Goal: Task Accomplishment & Management: Manage account settings

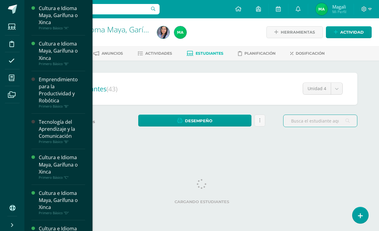
click at [13, 81] on span at bounding box center [12, 78] width 14 height 14
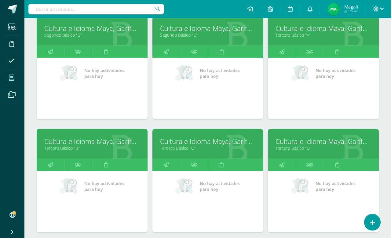
scroll to position [324, 0]
click at [320, 141] on link "Cultura e Idioma Maya, Garífuna o Xinca" at bounding box center [323, 140] width 96 height 9
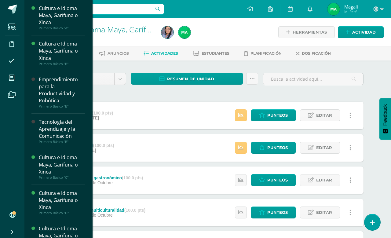
click at [16, 81] on span at bounding box center [12, 78] width 14 height 14
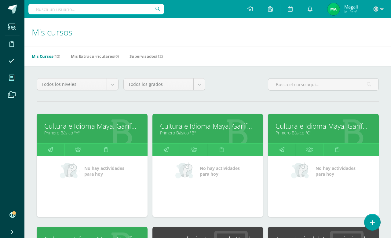
click at [103, 122] on link "Cultura e Idioma Maya, Garífuna o Xinca" at bounding box center [92, 125] width 96 height 9
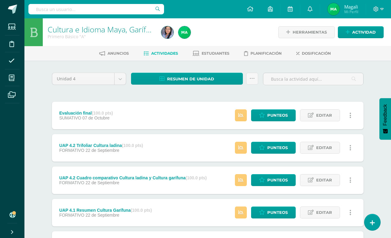
click at [320, 117] on span "Editar" at bounding box center [324, 115] width 16 height 11
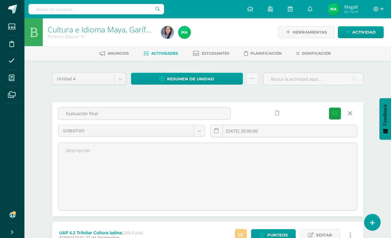
click at [204, 129] on body "Estudiantes Disciplina Asistencia Mis cursos Archivos Soporte Ayuda Reportar un…" at bounding box center [195, 225] width 391 height 451
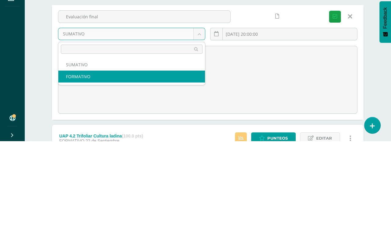
select select "211996"
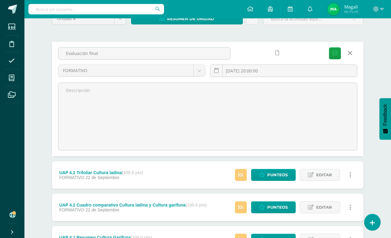
scroll to position [61, 0]
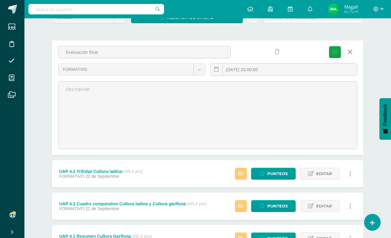
click at [335, 52] on icon "submit" at bounding box center [334, 51] width 5 height 5
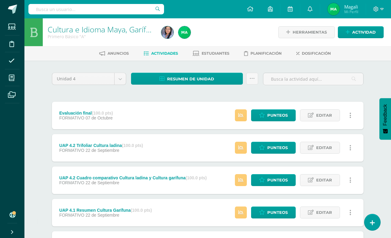
click at [315, 115] on link "Editar" at bounding box center [320, 115] width 40 height 12
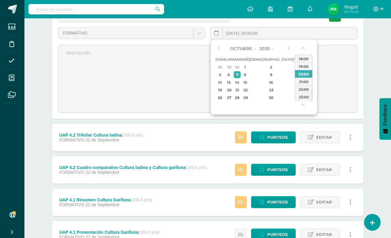
scroll to position [87, 0]
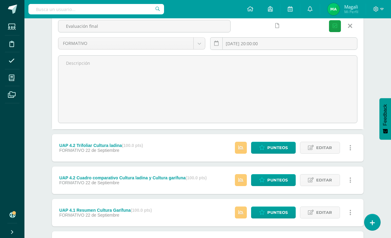
click at [199, 45] on body "La tarea Evaluación final fue editada exitosamente. Estudiantes Disciplina Asis…" at bounding box center [195, 138] width 391 height 451
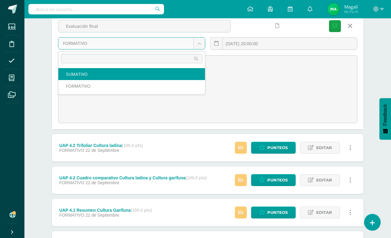
select select "211997"
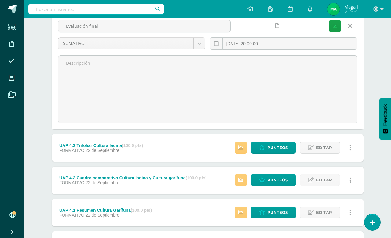
click at [335, 25] on icon "submit" at bounding box center [334, 26] width 5 height 5
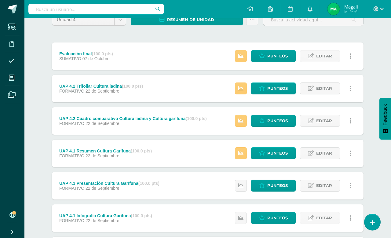
scroll to position [60, 0]
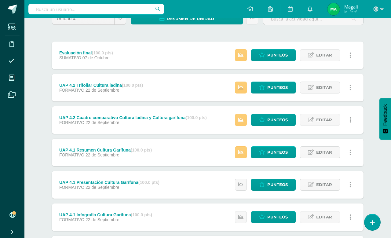
click at [269, 147] on span "Punteos" at bounding box center [277, 152] width 20 height 11
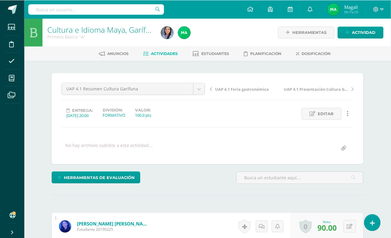
scroll to position [0, 1]
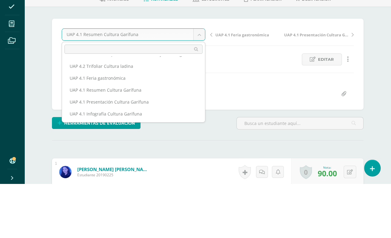
scroll to position [27, 0]
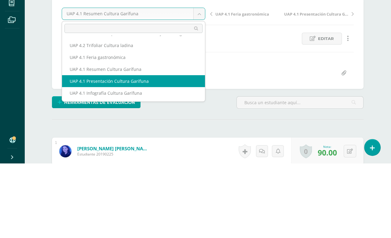
select select "/dashboard/teacher/grade-activity/226872/"
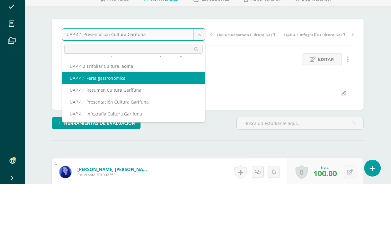
scroll to position [27, 0]
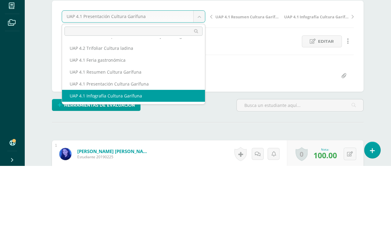
select select "/dashboard/teacher/grade-activity/226873/"
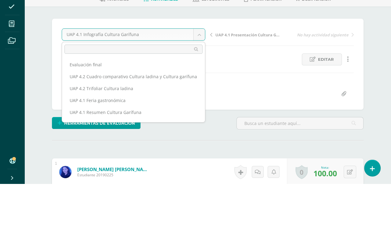
scroll to position [24, 0]
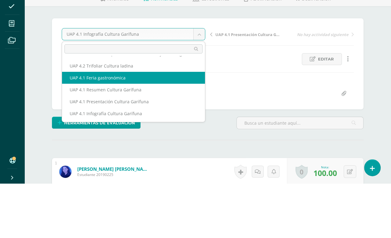
select select "/dashboard/teacher/grade-activity/226874/"
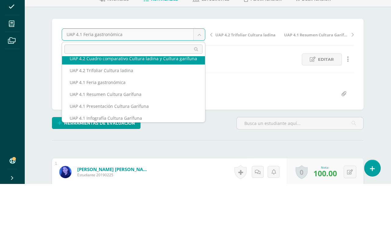
scroll to position [18, 0]
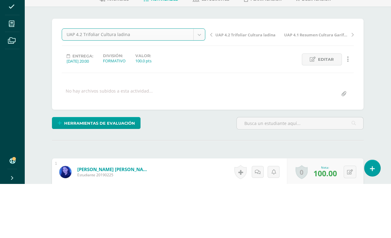
select select "/dashboard/teacher/grade-activity/226875/"
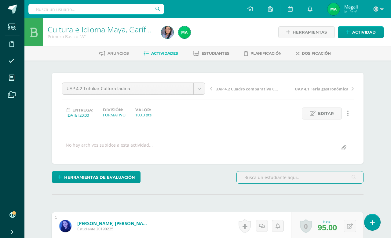
click at [209, 91] on div "UAP 4.2 Cuadro comparativo Cultura ladina y Cultura garífuna UAP 4.1 Feria gast…" at bounding box center [282, 90] width 148 height 17
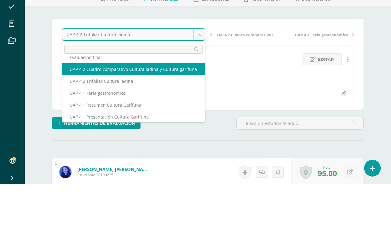
scroll to position [8, 0]
select select "/dashboard/teacher/grade-activity/226876/"
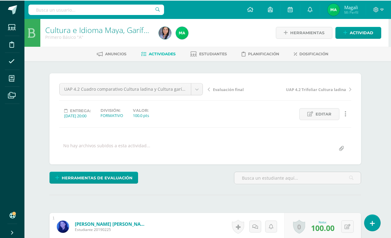
scroll to position [0, 2]
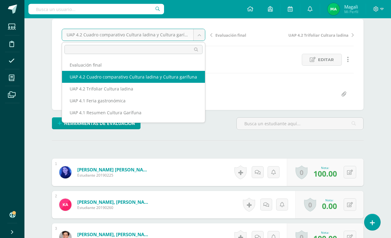
scroll to position [0, 0]
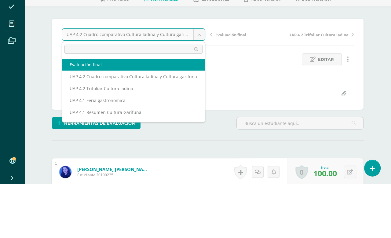
select select "/dashboard/teacher/grade-activity/227504/"
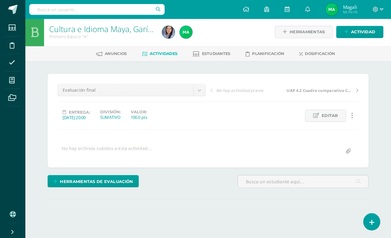
scroll to position [2, 0]
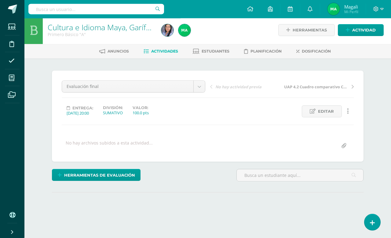
click at [92, 174] on span "Herramientas de evaluación" at bounding box center [99, 174] width 71 height 11
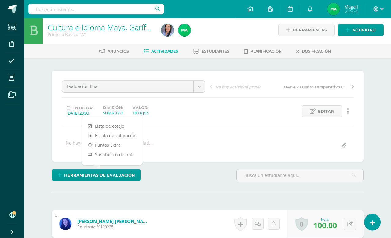
scroll to position [2, 0]
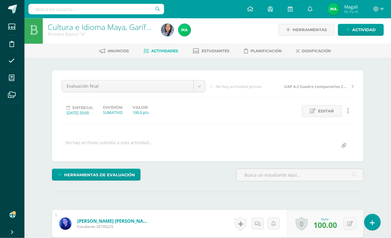
click at [97, 173] on span "Herramientas de evaluación" at bounding box center [99, 174] width 71 height 11
click at [93, 177] on span "Herramientas de evaluación" at bounding box center [99, 174] width 71 height 11
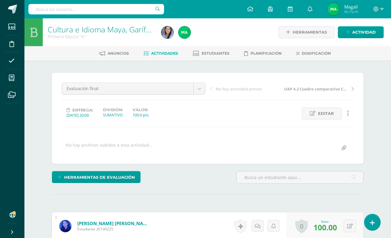
scroll to position [0, 0]
click at [81, 176] on span "Herramientas de evaluación" at bounding box center [99, 177] width 71 height 11
click at [117, 160] on div at bounding box center [111, 161] width 15 height 12
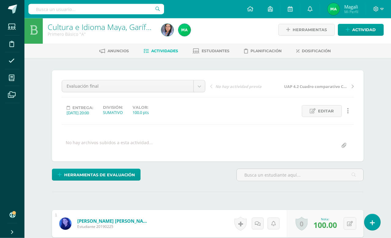
scroll to position [2, 0]
click at [104, 178] on span "Herramientas de evaluación" at bounding box center [99, 174] width 71 height 11
click at [114, 154] on link "Sustitución de nota" at bounding box center [112, 153] width 61 height 9
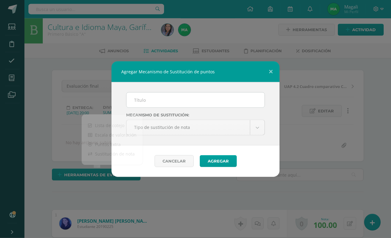
scroll to position [3, 0]
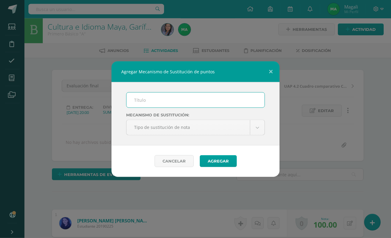
click at [176, 104] on input "text" at bounding box center [195, 99] width 138 height 15
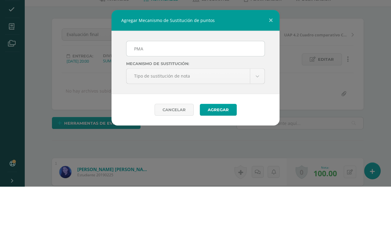
scroll to position [54, 0]
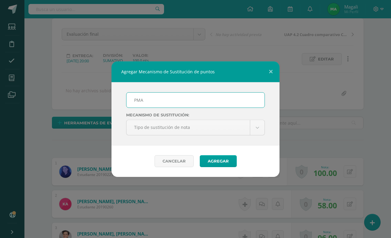
type input "PMA"
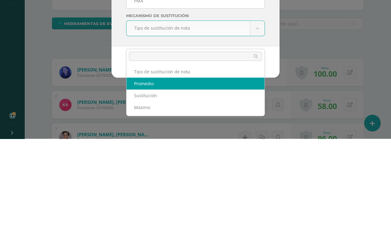
scroll to position [154, 0]
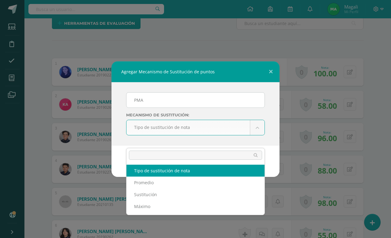
scroll to position [154, 0]
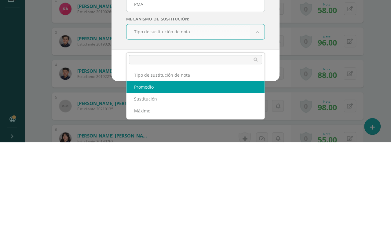
select select "average"
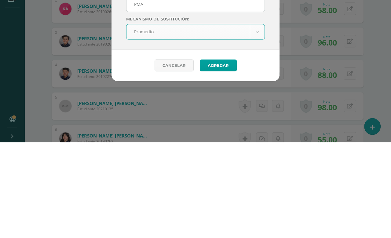
click at [218, 155] on button "Agregar" at bounding box center [218, 161] width 37 height 12
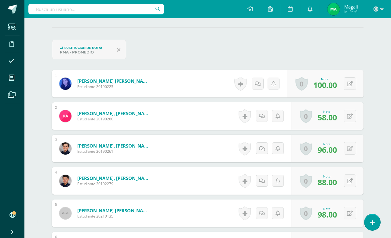
scroll to position [183, 0]
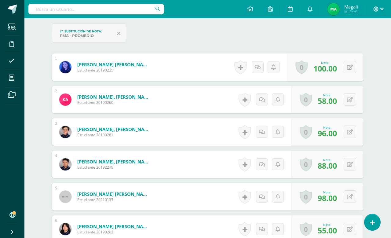
click at [349, 230] on icon at bounding box center [350, 228] width 6 height 5
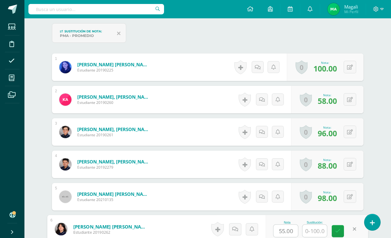
click at [312, 223] on div "Sustitución:" at bounding box center [314, 222] width 25 height 3
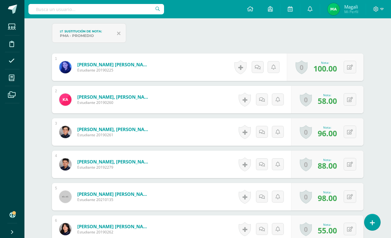
scroll to position [183, 0]
click at [351, 230] on icon at bounding box center [350, 228] width 6 height 5
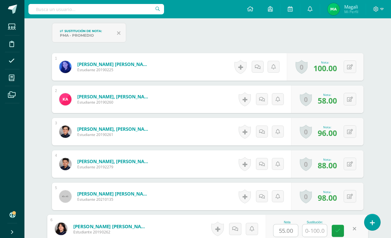
click at [314, 230] on input "text" at bounding box center [314, 230] width 24 height 12
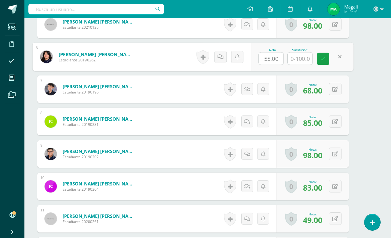
scroll to position [215, 14]
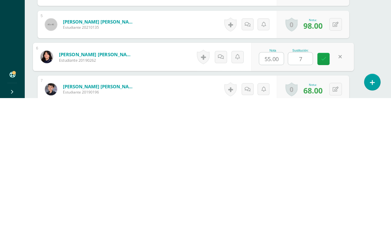
type input "70"
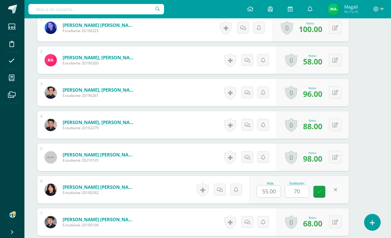
scroll to position [223, 15]
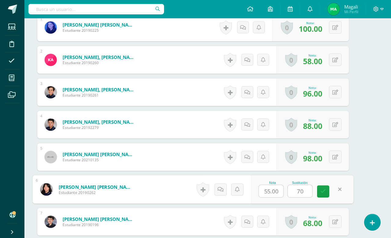
click at [317, 194] on link at bounding box center [323, 191] width 12 height 12
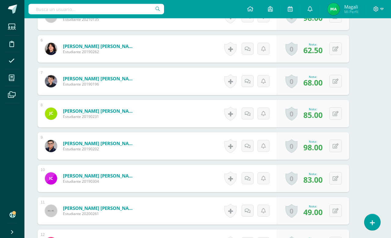
scroll to position [365, 15]
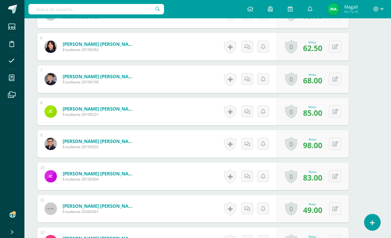
click at [337, 205] on button at bounding box center [335, 208] width 13 height 13
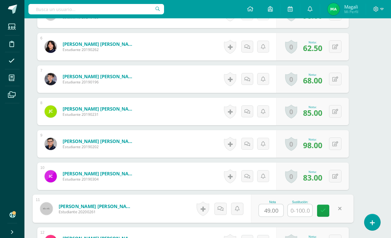
click at [301, 214] on input "text" at bounding box center [300, 210] width 24 height 12
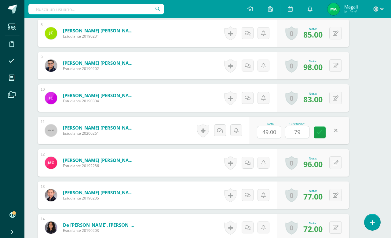
scroll to position [443, 15]
click at [296, 136] on input "79" at bounding box center [297, 132] width 24 height 12
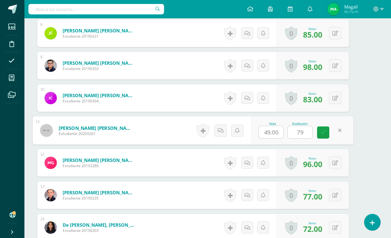
scroll to position [443, 14]
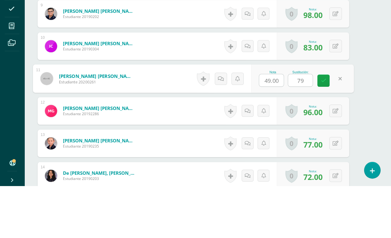
click at [307, 126] on input "79" at bounding box center [300, 132] width 24 height 12
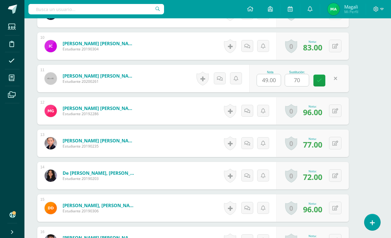
type input "70"
click at [339, 143] on button at bounding box center [335, 143] width 13 height 13
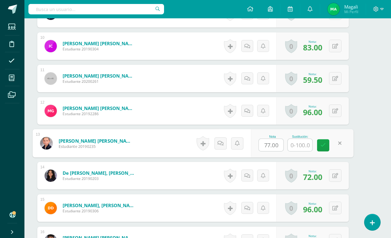
click at [300, 143] on input "text" at bounding box center [300, 145] width 24 height 12
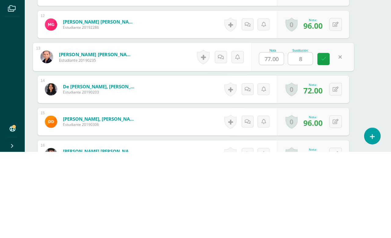
type input "80"
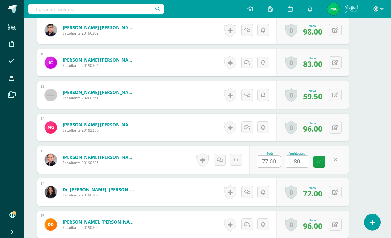
scroll to position [479, 15]
click at [317, 158] on link at bounding box center [319, 161] width 12 height 12
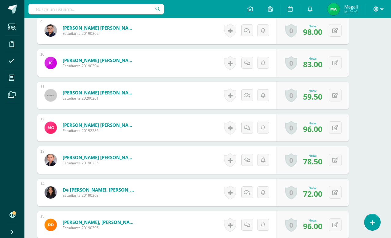
scroll to position [477, 15]
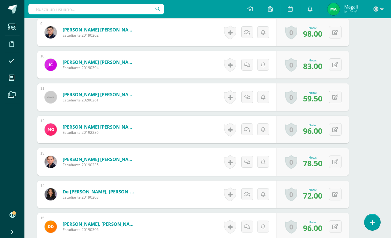
click at [339, 194] on button at bounding box center [335, 194] width 13 height 13
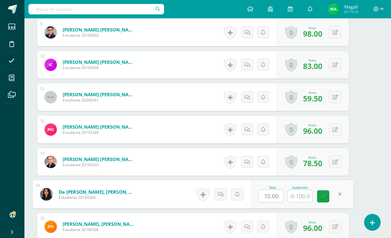
click at [302, 195] on input "text" at bounding box center [300, 196] width 24 height 12
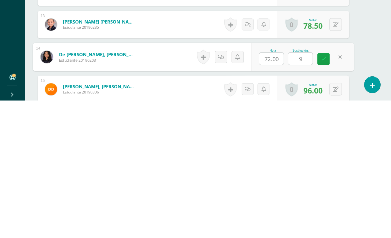
type input "95"
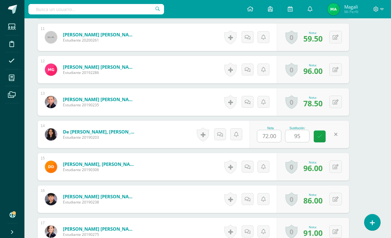
scroll to position [535, 15]
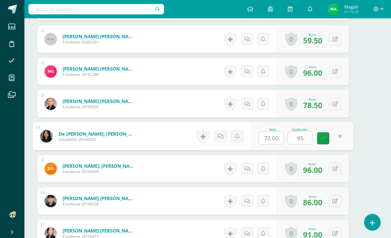
click at [319, 137] on link at bounding box center [323, 138] width 12 height 12
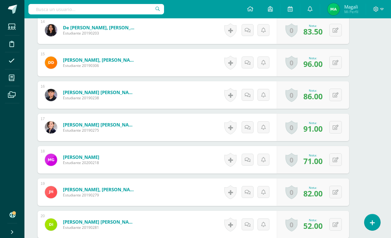
scroll to position [666, 15]
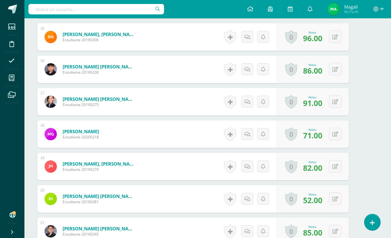
click at [335, 197] on icon at bounding box center [335, 198] width 6 height 5
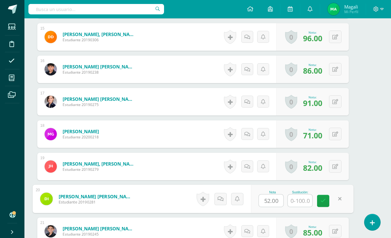
click at [301, 201] on input "text" at bounding box center [300, 200] width 24 height 12
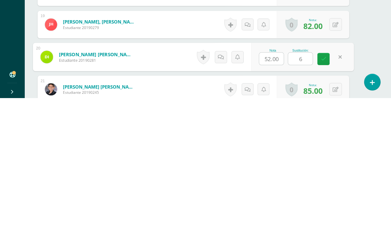
type input "60"
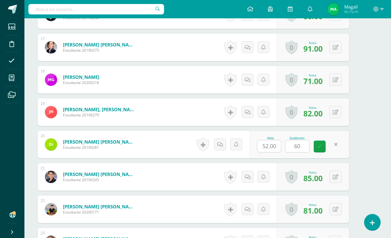
scroll to position [721, 15]
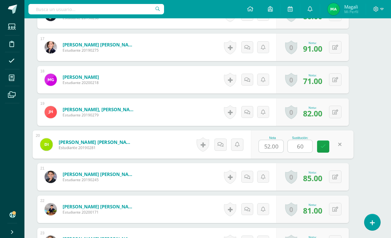
click at [320, 149] on link at bounding box center [323, 146] width 12 height 12
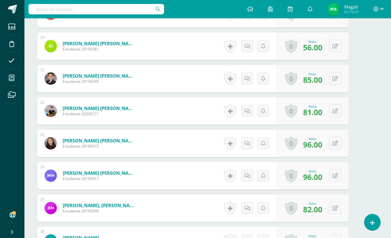
scroll to position [830, 15]
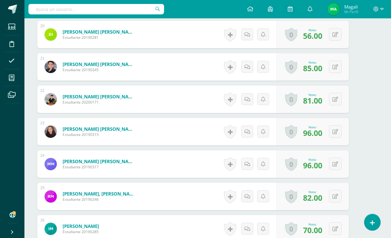
click at [336, 194] on button at bounding box center [335, 196] width 13 height 13
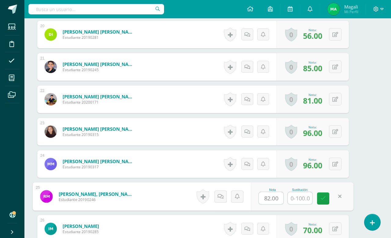
click at [298, 198] on input "text" at bounding box center [300, 198] width 24 height 12
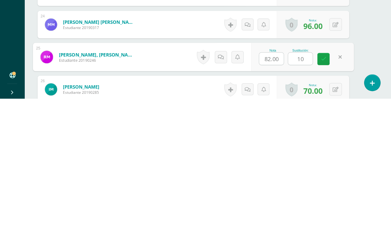
type input "100"
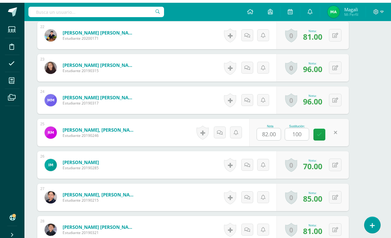
scroll to position [882, 15]
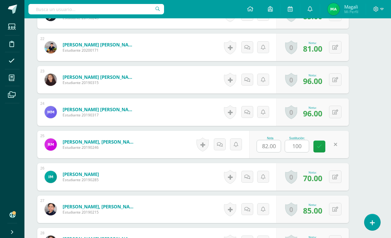
click at [321, 145] on icon at bounding box center [319, 146] width 5 height 5
click at [341, 174] on button at bounding box center [335, 176] width 13 height 13
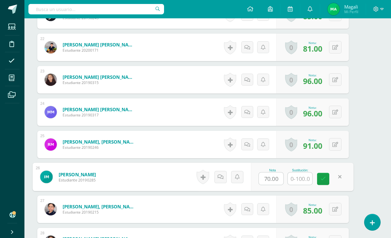
click at [301, 177] on input "text" at bounding box center [300, 178] width 24 height 12
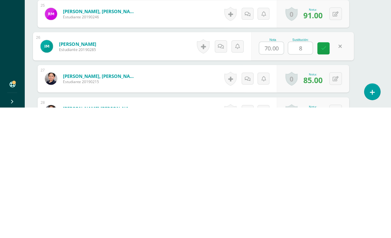
type input "85"
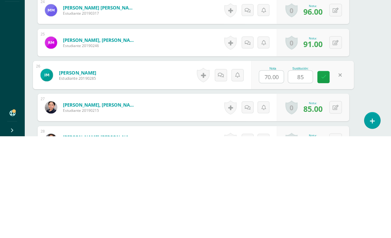
click at [324, 176] on icon at bounding box center [322, 178] width 5 height 5
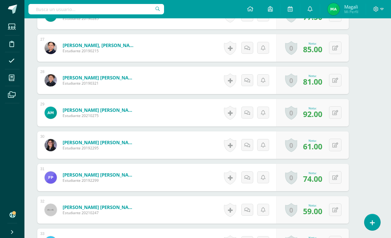
scroll to position [1047, 15]
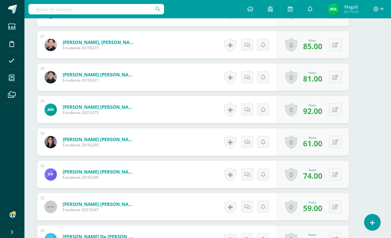
click at [339, 210] on button at bounding box center [335, 206] width 13 height 13
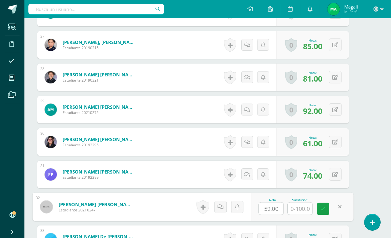
click at [301, 209] on input "text" at bounding box center [300, 208] width 24 height 12
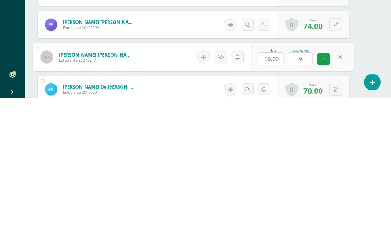
type input "95"
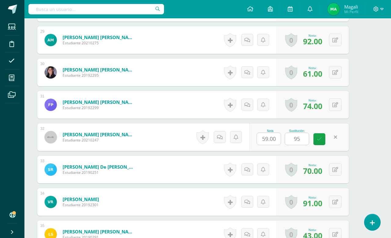
scroll to position [1109, 15]
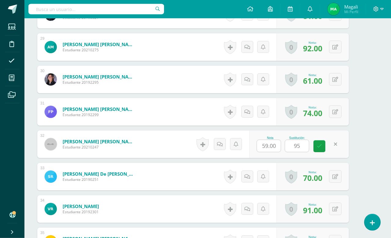
click at [321, 147] on icon at bounding box center [319, 145] width 5 height 5
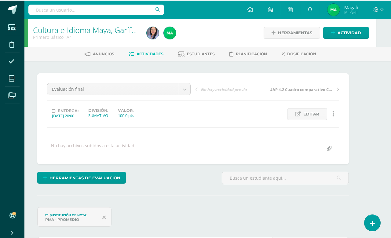
scroll to position [0, 15]
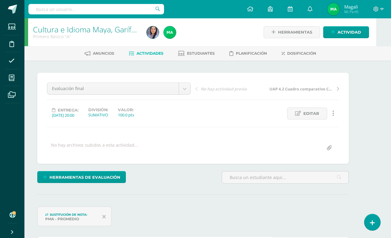
click at [15, 76] on span at bounding box center [12, 78] width 14 height 14
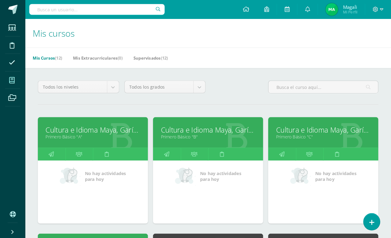
scroll to position [1, 0]
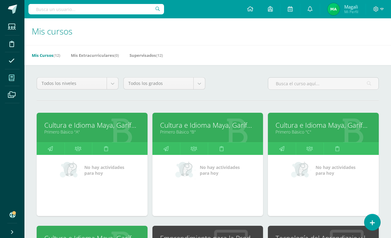
click at [201, 124] on link "Cultura e Idioma Maya, Garífuna o Xinca" at bounding box center [208, 124] width 96 height 9
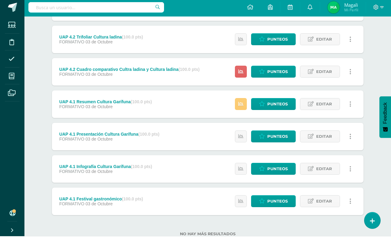
scroll to position [107, 0]
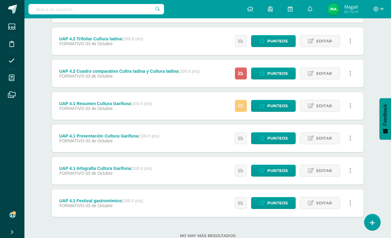
click at [106, 105] on div "UAP 4.1 Resumen Cultura Garífuna (100.0 pts)" at bounding box center [105, 103] width 92 height 5
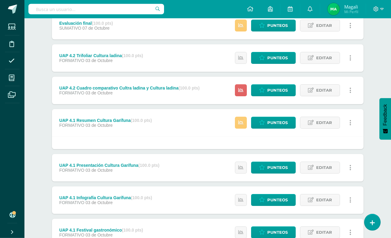
scroll to position [89, 0]
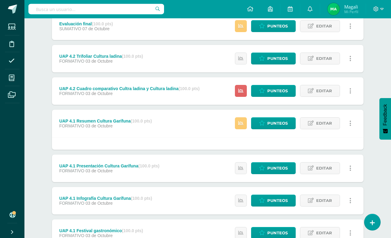
click at [273, 121] on span "Punteos" at bounding box center [277, 123] width 20 height 11
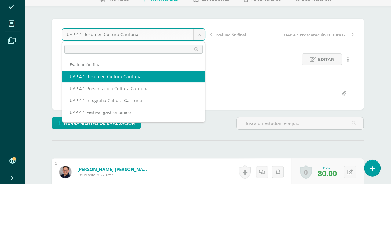
select select "/dashboard/teacher/grade-activity/227245/"
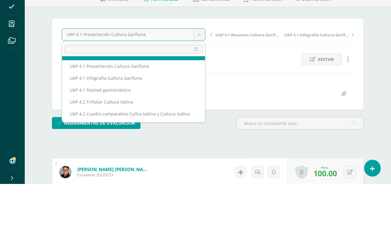
scroll to position [22, 0]
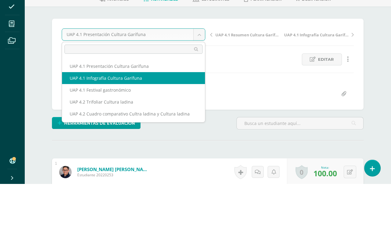
select select "/dashboard/teacher/grade-activity/227248/"
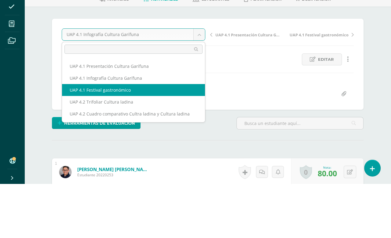
scroll to position [54, 0]
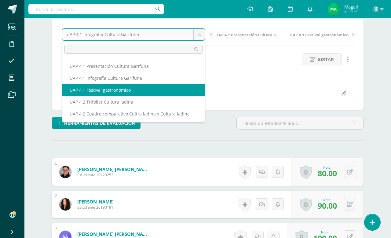
select select "/dashboard/teacher/grade-activity/227251/"
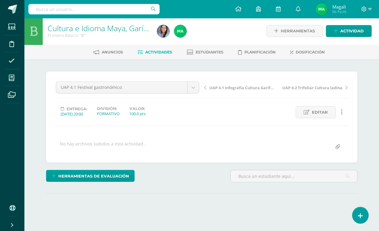
scroll to position [1, 0]
click at [194, 88] on body "Estudiantes Disciplina Asistencia Mis cursos Archivos Soporte Ayuda Reportar un…" at bounding box center [189, 120] width 379 height 242
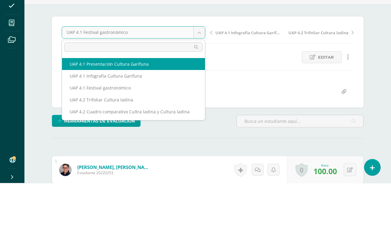
scroll to position [22, 0]
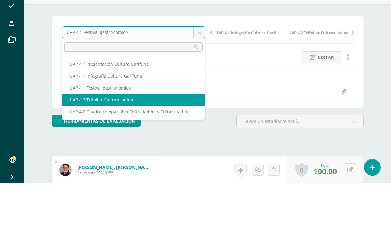
select select "/dashboard/teacher/grade-activity/227254/"
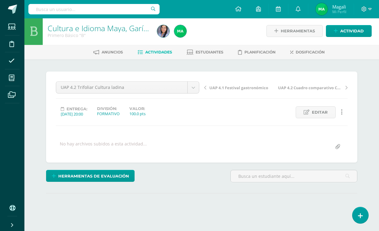
click at [194, 90] on body "Estudiantes Disciplina Asistencia Mis cursos Archivos Soporte Ayuda Reportar un…" at bounding box center [189, 120] width 379 height 242
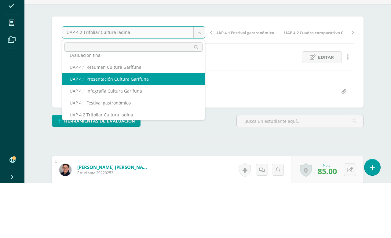
scroll to position [8, 0]
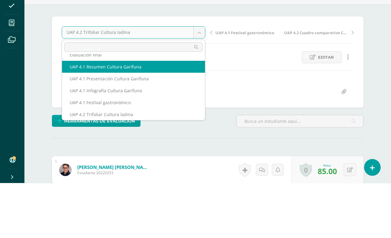
select select "/dashboard/teacher/grade-activity/227242/"
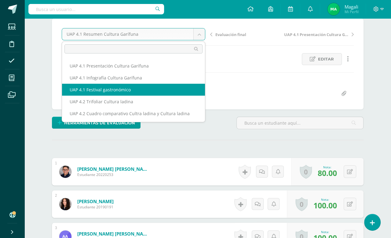
scroll to position [55, 0]
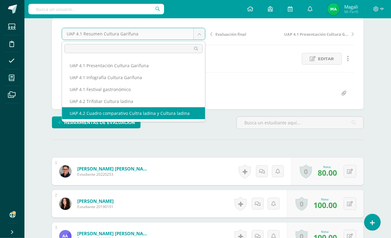
select select "/dashboard/teacher/grade-activity/227257/"
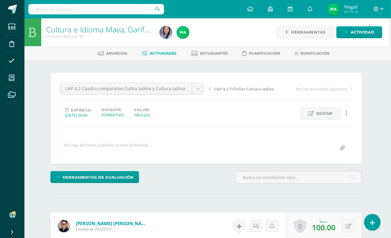
scroll to position [0, 2]
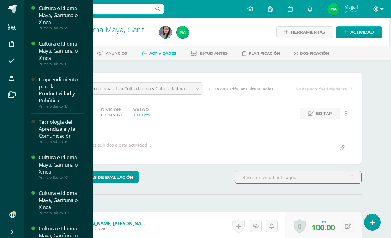
click at [14, 81] on span at bounding box center [12, 78] width 14 height 14
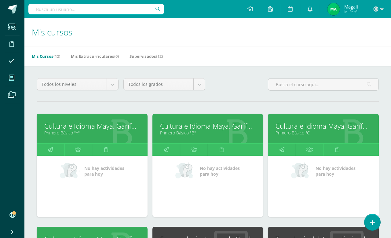
click at [289, 133] on link "Primero Básico "C"" at bounding box center [323, 133] width 96 height 6
click at [301, 136] on link "Primero Básico "C"" at bounding box center [323, 133] width 96 height 6
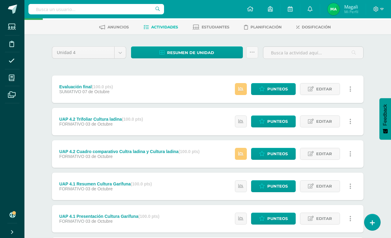
scroll to position [27, 0]
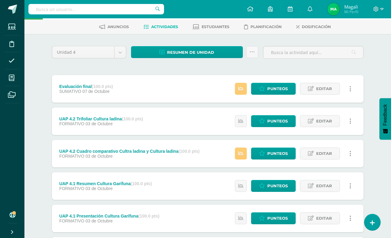
click at [272, 186] on span "Punteos" at bounding box center [277, 185] width 20 height 11
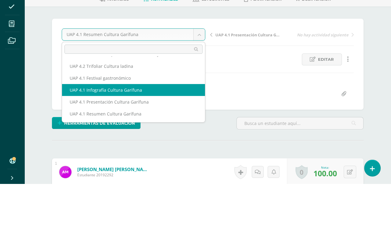
scroll to position [54, 0]
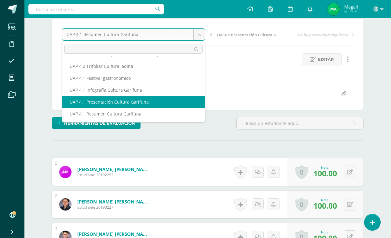
select select "/dashboard/teacher/grade-activity/227244/"
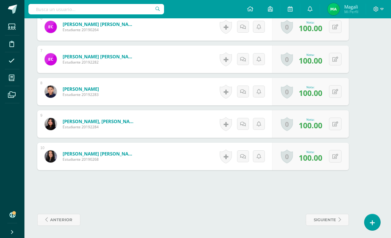
scroll to position [363, 14]
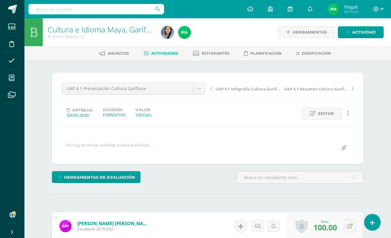
click at [201, 142] on div "No hay archivos subidos a esta actividad..." at bounding box center [207, 148] width 297 height 12
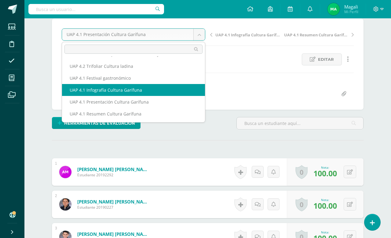
select select "/dashboard/teacher/grade-activity/227247/"
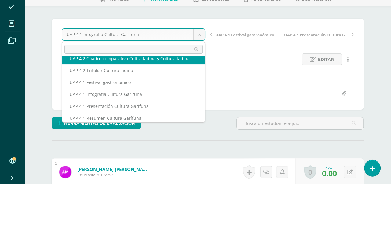
scroll to position [22, 0]
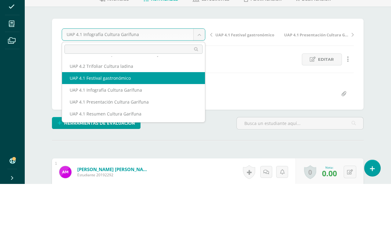
select select "/dashboard/teacher/grade-activity/227250/"
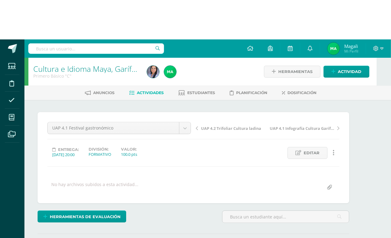
scroll to position [0, 15]
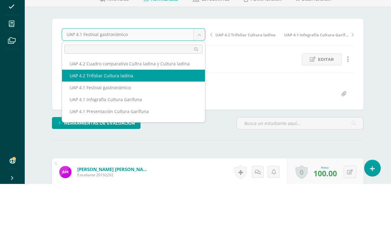
scroll to position [16, 0]
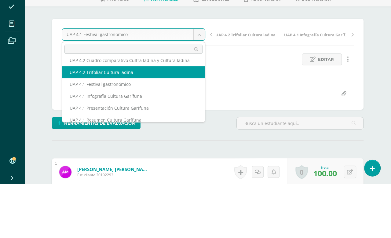
select select "/dashboard/teacher/grade-activity/227253/"
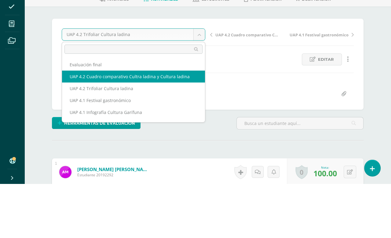
select select "/dashboard/teacher/grade-activity/227256/"
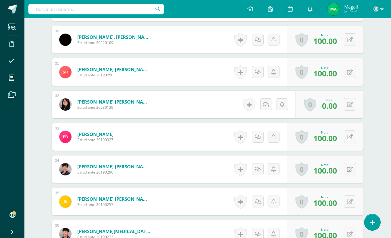
scroll to position [1124, 0]
click at [352, 107] on icon at bounding box center [350, 104] width 6 height 5
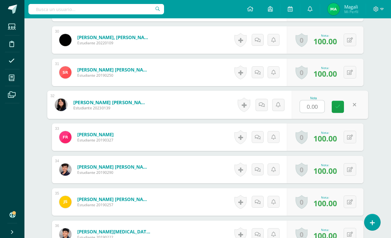
click at [308, 107] on input "0.00" at bounding box center [312, 106] width 24 height 12
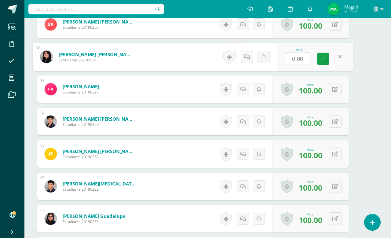
scroll to position [1124, 14]
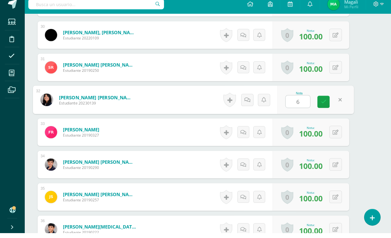
type input "60"
click at [324, 104] on icon at bounding box center [322, 106] width 5 height 5
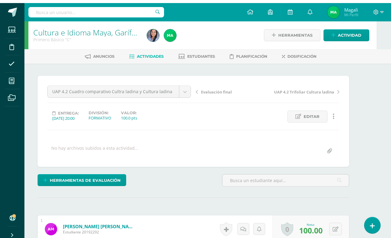
scroll to position [0, 15]
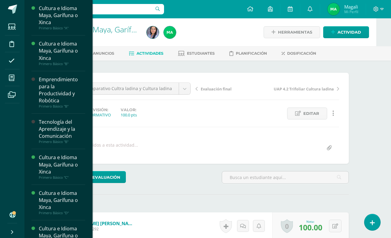
click at [12, 78] on icon at bounding box center [11, 78] width 5 height 6
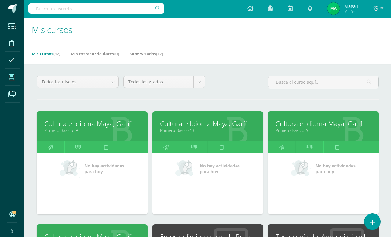
scroll to position [62, 0]
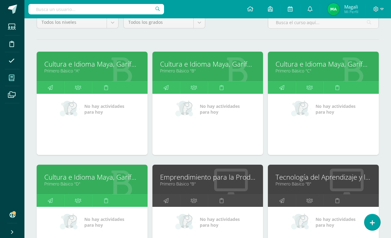
click at [100, 178] on link "Cultura e Idioma Maya, Garífuna o Xinca" at bounding box center [92, 176] width 96 height 9
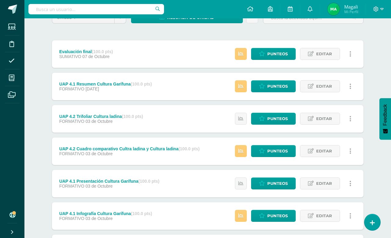
scroll to position [61, 0]
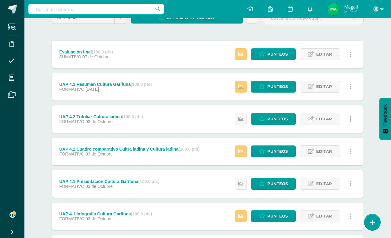
click at [111, 82] on div "UAP 4.1 Resumen Cultura Garífuna (100.0 pts)" at bounding box center [105, 84] width 92 height 5
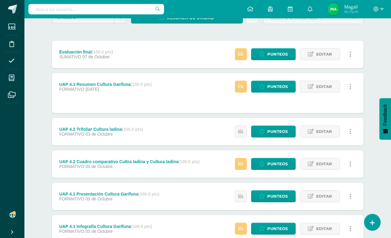
click at [278, 89] on span "Punteos" at bounding box center [277, 86] width 20 height 11
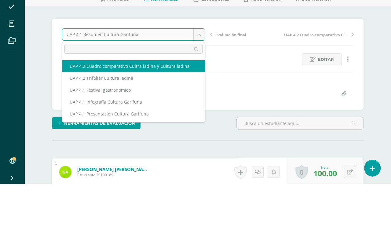
scroll to position [54, 0]
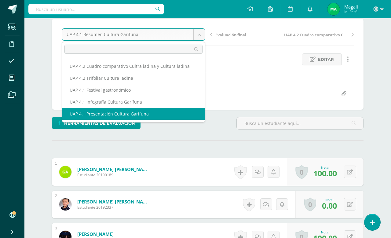
select select "/dashboard/teacher/grade-activity/227243/"
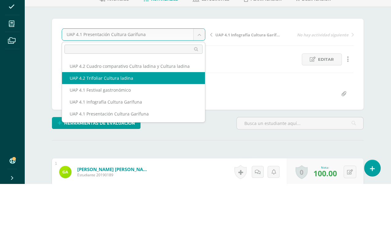
scroll to position [54, 0]
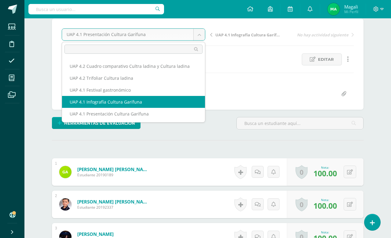
select select "/dashboard/teacher/grade-activity/227246/"
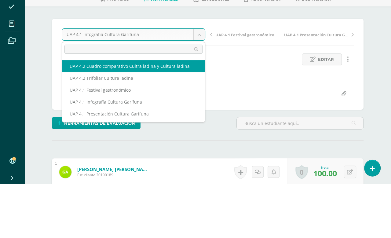
scroll to position [22, 0]
select select "/dashboard/teacher/grade-activity/227249/"
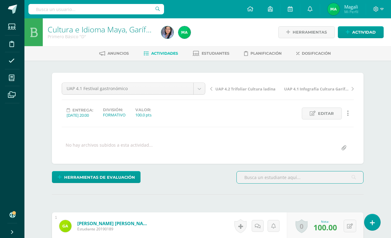
click at [168, 87] on div "UAP 4.1 Festival gastronómico Evaluación final UAP 4.1 Resumen Cultura Garífuna…" at bounding box center [208, 117] width 292 height 71
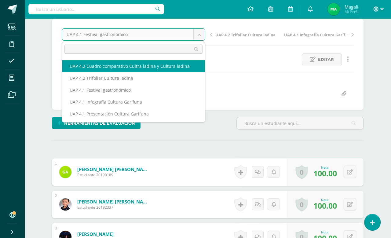
scroll to position [22, 0]
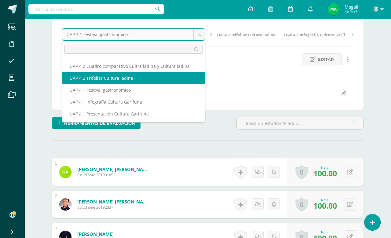
select select "/dashboard/teacher/grade-activity/227252/"
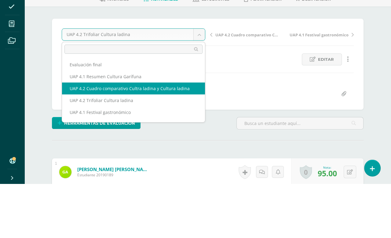
select select "/dashboard/teacher/grade-activity/227255/"
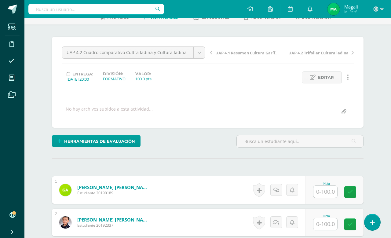
scroll to position [60, 0]
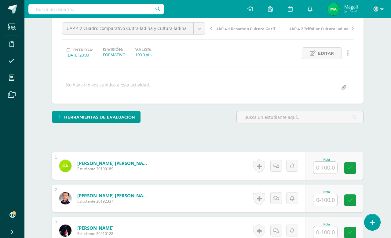
click at [326, 168] on input "text" at bounding box center [325, 167] width 24 height 12
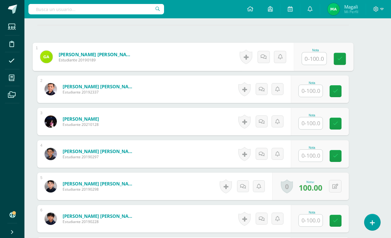
scroll to position [60, 14]
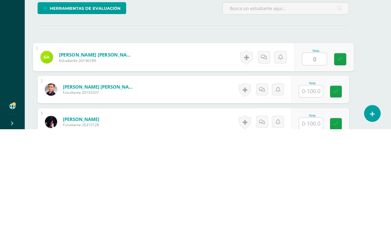
type input "0"
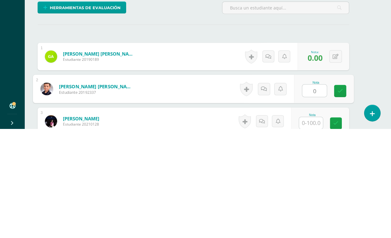
type input "0"
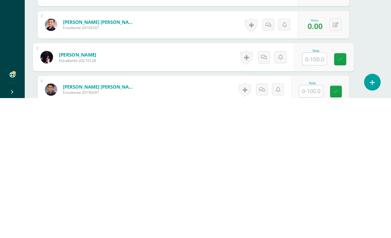
scroll to position [94, 14]
type input "0"
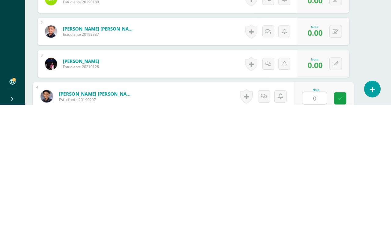
type input "0"
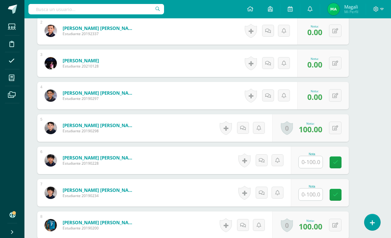
click at [315, 164] on input "text" at bounding box center [311, 162] width 24 height 12
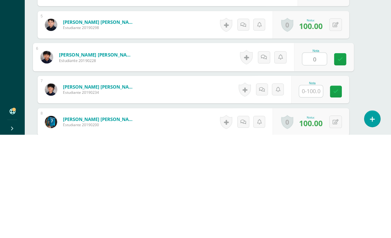
type input "0"
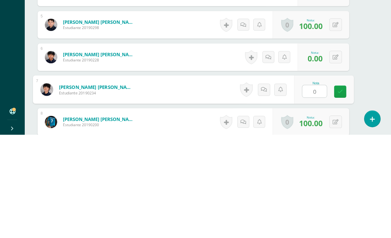
type input "0"
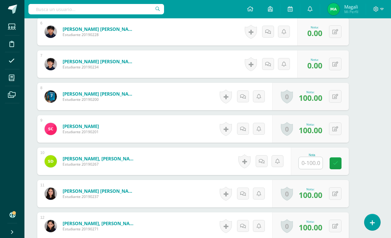
click at [308, 165] on input "text" at bounding box center [311, 163] width 24 height 12
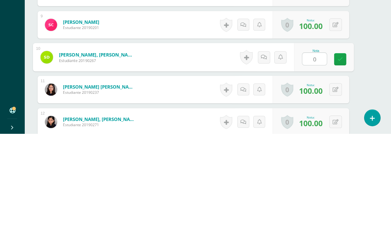
type input "0"
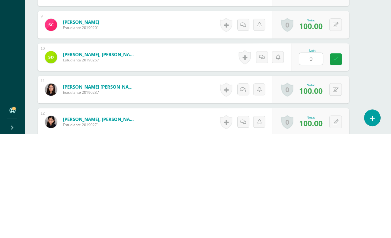
scroll to position [460, 15]
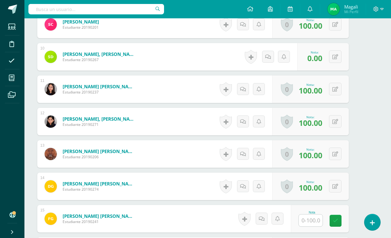
click at [305, 222] on input "text" at bounding box center [311, 220] width 24 height 12
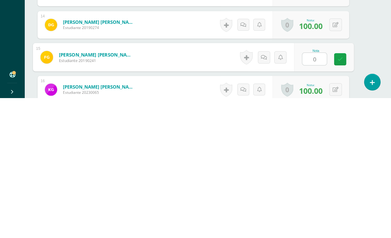
type input "0"
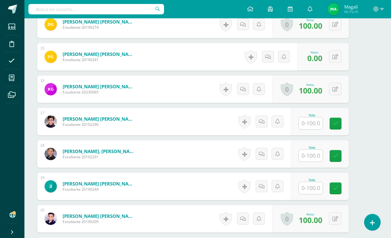
click at [314, 124] on input "text" at bounding box center [311, 123] width 24 height 12
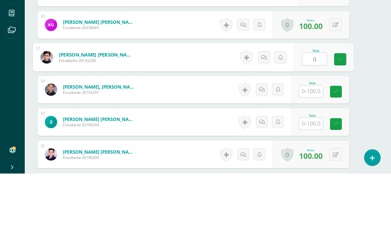
type input "0"
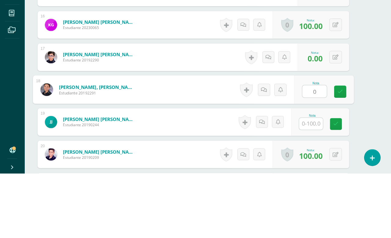
type input "0"
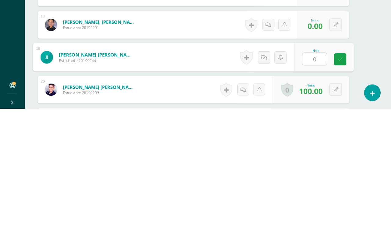
type input "0"
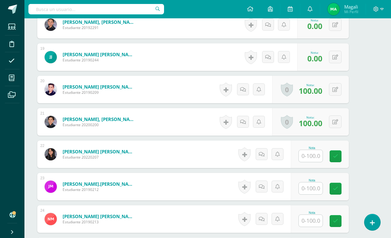
click at [312, 158] on input "text" at bounding box center [311, 156] width 24 height 12
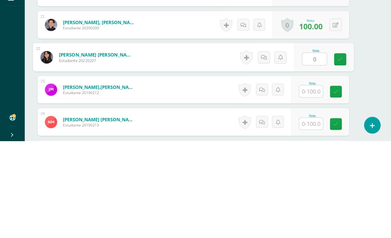
type input "0"
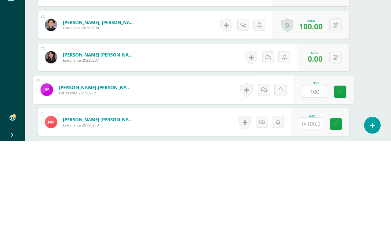
type input "100"
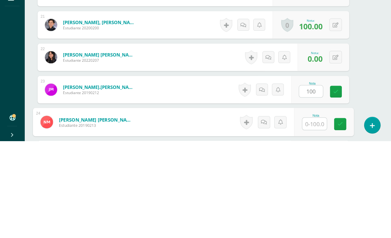
scroll to position [773, 14]
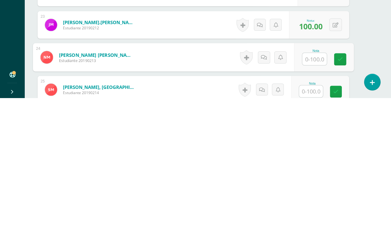
type input "0"
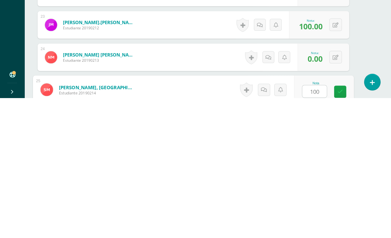
type input "100"
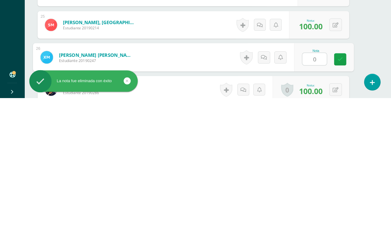
type input "0"
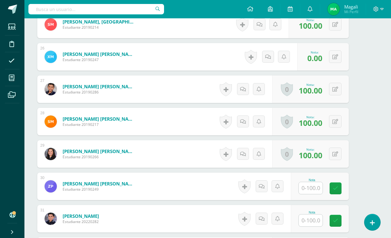
click at [308, 191] on input "text" at bounding box center [311, 188] width 24 height 12
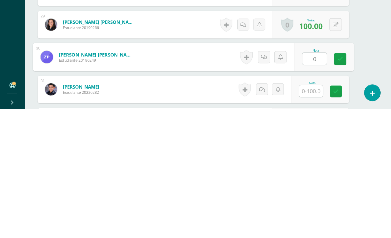
type input "0"
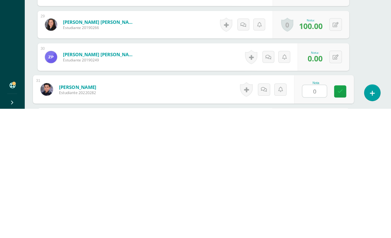
type input "0"
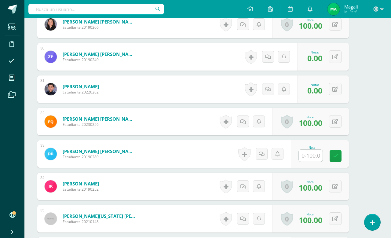
click at [311, 159] on input "text" at bounding box center [311, 156] width 24 height 12
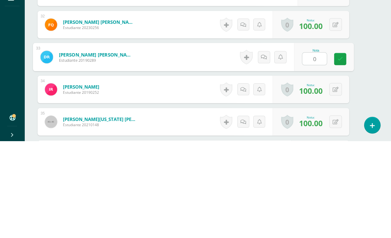
type input "0"
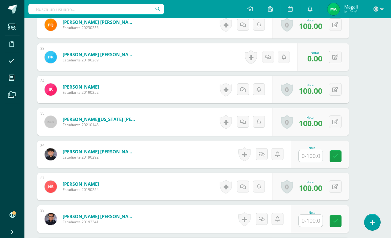
click at [335, 124] on icon at bounding box center [335, 121] width 6 height 5
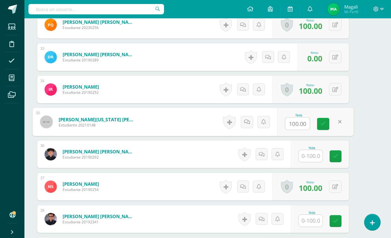
click at [299, 122] on input "100.00" at bounding box center [297, 124] width 24 height 12
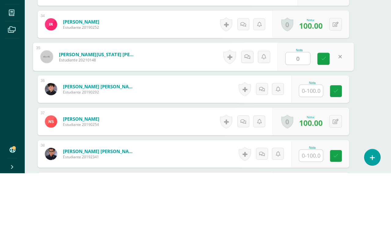
type input "0"
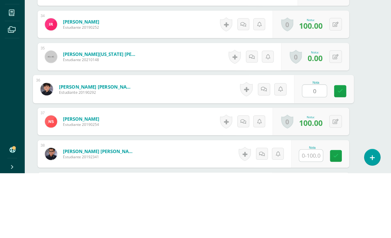
type input "0"
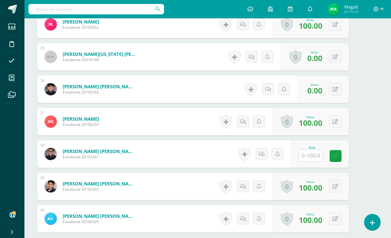
click at [310, 161] on input "text" at bounding box center [311, 156] width 24 height 12
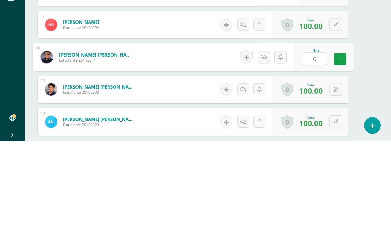
type input "0"
click at [332, 140] on div "Nota 0" at bounding box center [324, 154] width 60 height 28
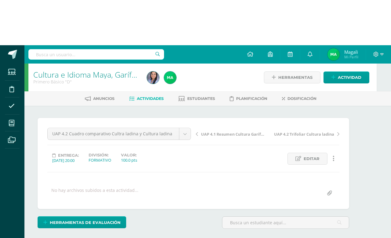
scroll to position [0, 15]
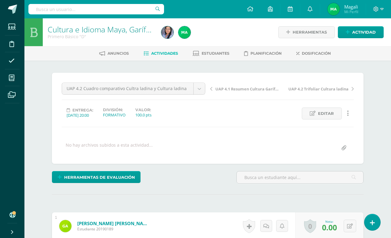
click at [166, 57] on link "Actividades" at bounding box center [160, 54] width 34 height 10
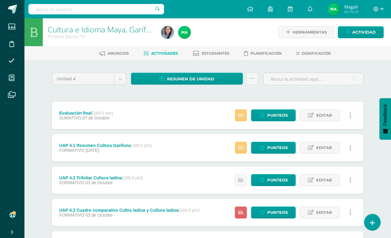
click at [79, 113] on div "Evaluación final (100.0 pts)" at bounding box center [86, 112] width 54 height 5
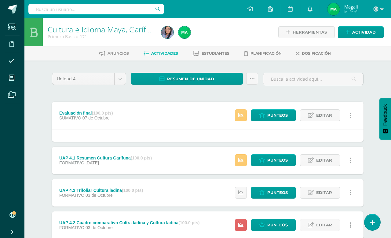
click at [264, 113] on link "Punteos" at bounding box center [273, 115] width 45 height 12
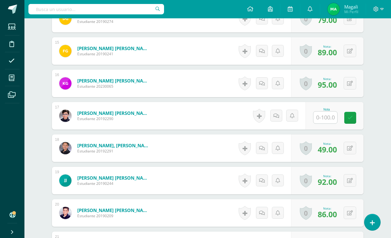
scroll to position [628, 0]
click at [328, 112] on input "text" at bounding box center [325, 117] width 24 height 12
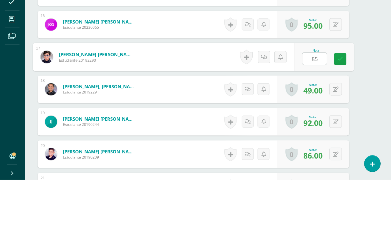
scroll to position [687, 15]
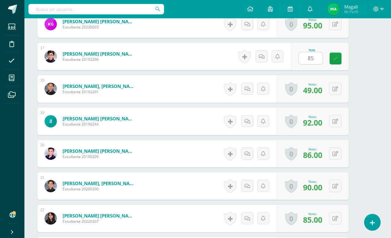
type input "85"
click at [364, 118] on div "Cultura e Idioma Maya, Garífuna o Xinca Primero Básico "D" Herramientas Detalle…" at bounding box center [193, 107] width 366 height 1553
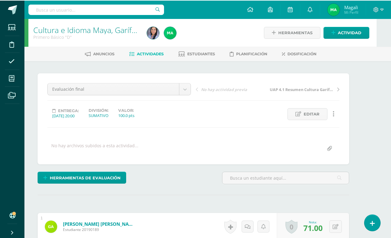
scroll to position [0, 15]
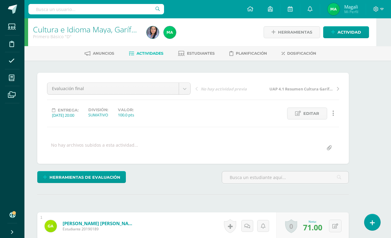
click at [151, 54] on span "Actividades" at bounding box center [149, 53] width 27 height 5
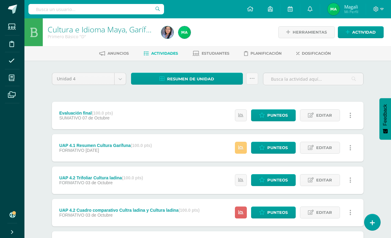
click at [267, 149] on span "Punteos" at bounding box center [277, 147] width 20 height 11
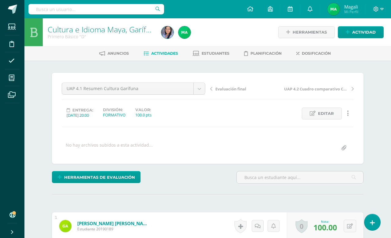
click at [165, 51] on span "Actividades" at bounding box center [164, 53] width 27 height 5
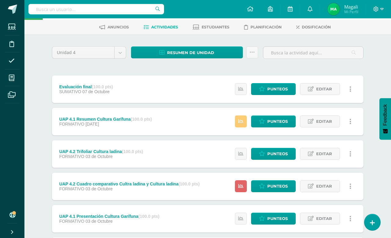
scroll to position [24, 0]
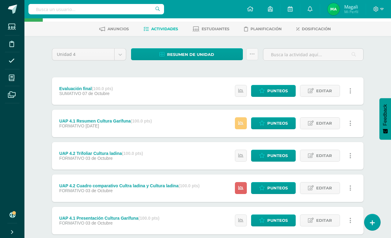
click at [268, 184] on span "Punteos" at bounding box center [277, 187] width 20 height 11
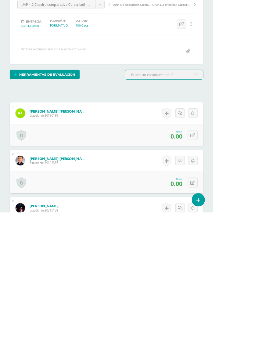
scroll to position [83, 0]
